Goal: Information Seeking & Learning: Learn about a topic

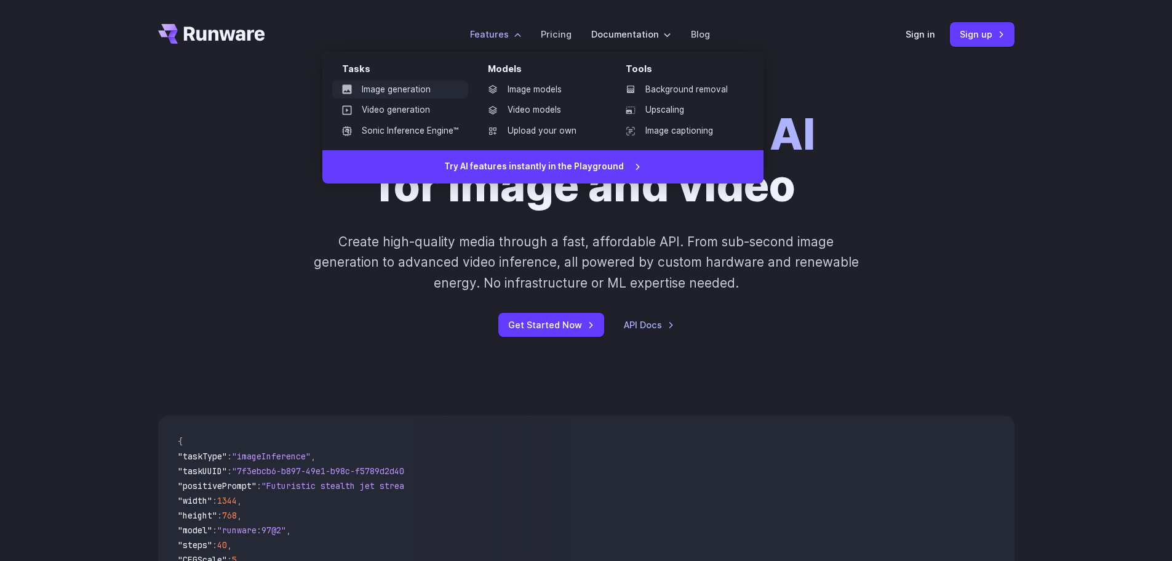
click at [388, 87] on link "Image generation" at bounding box center [400, 90] width 136 height 18
